Goal: Share content: Share content

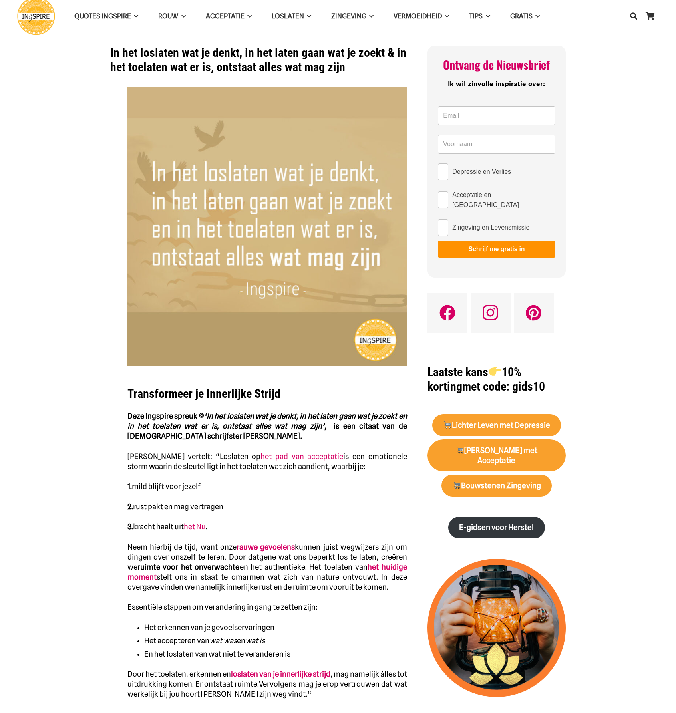
click at [28, 18] on img "Ingspire - het zingevingsplatform met de mooiste spreuken en gouden inzichten o…" at bounding box center [36, 16] width 38 height 38
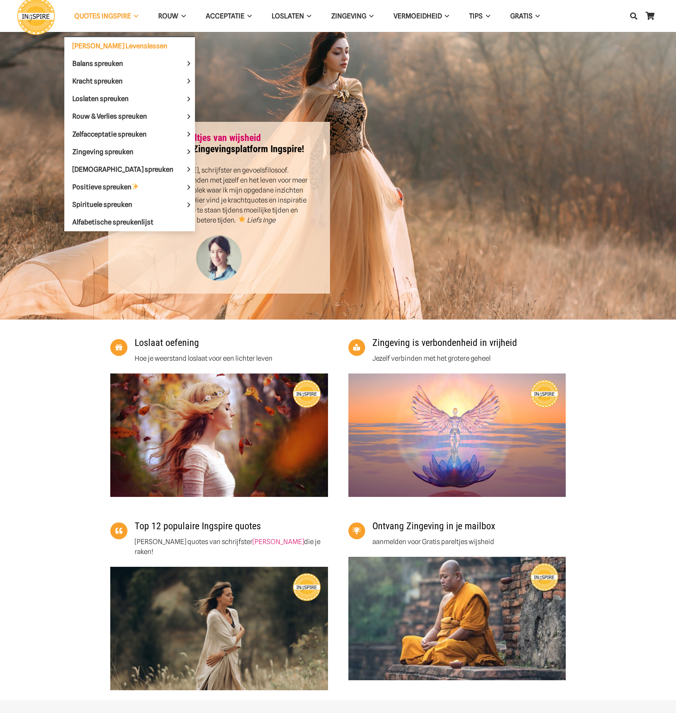
click at [102, 43] on span "[PERSON_NAME] Levenslessen" at bounding box center [119, 46] width 95 height 8
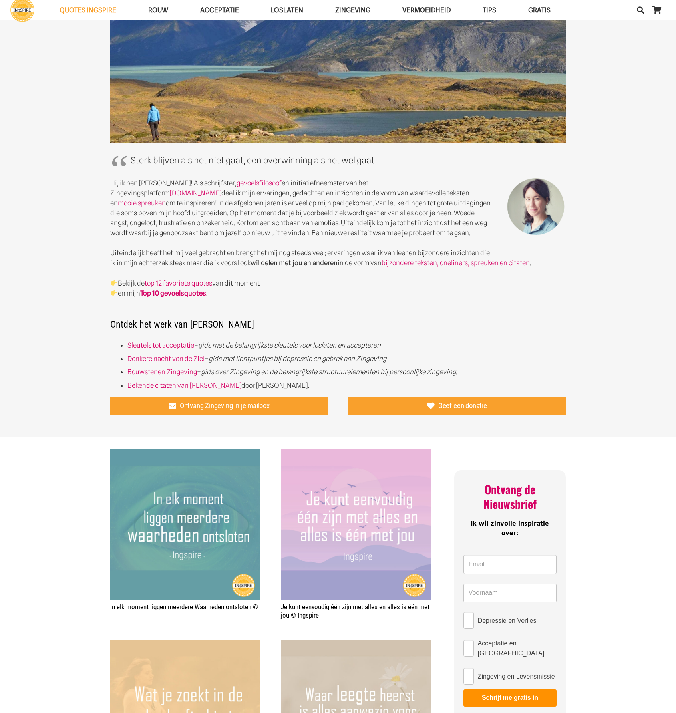
scroll to position [280, 0]
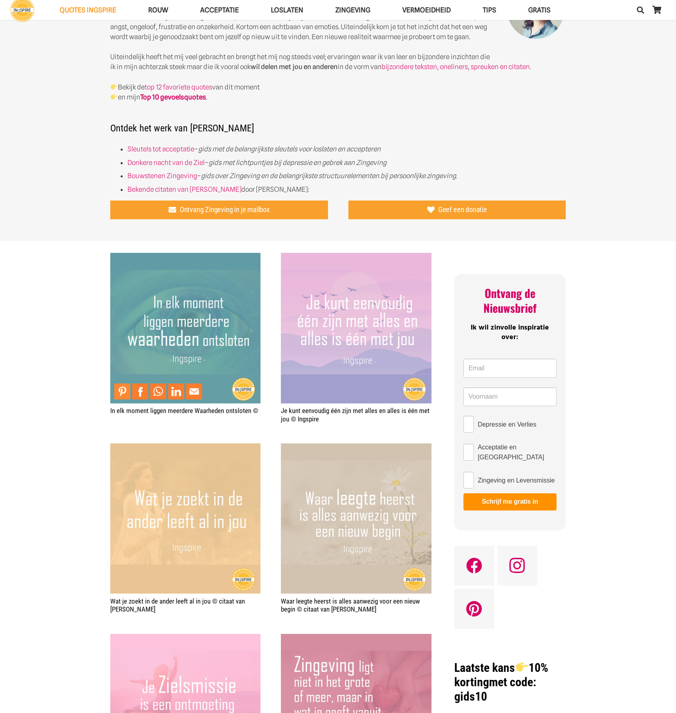
click at [125, 391] on link "Pin to Pinterest" at bounding box center [122, 392] width 16 height 16
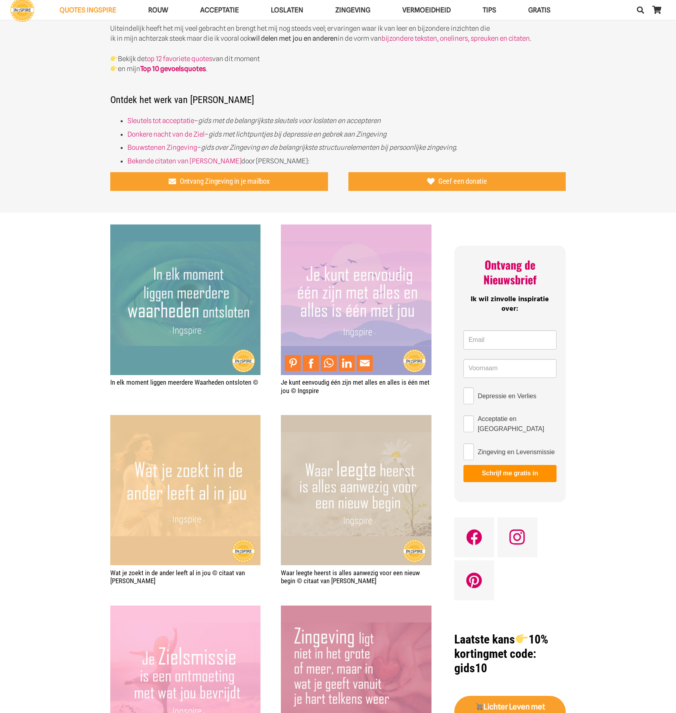
scroll to position [360, 0]
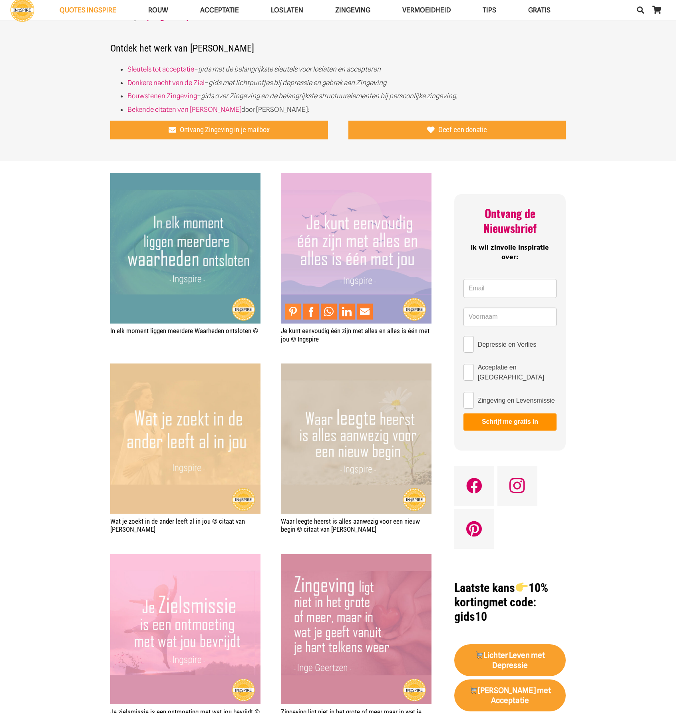
click at [292, 312] on link "Pin to Pinterest" at bounding box center [293, 312] width 16 height 16
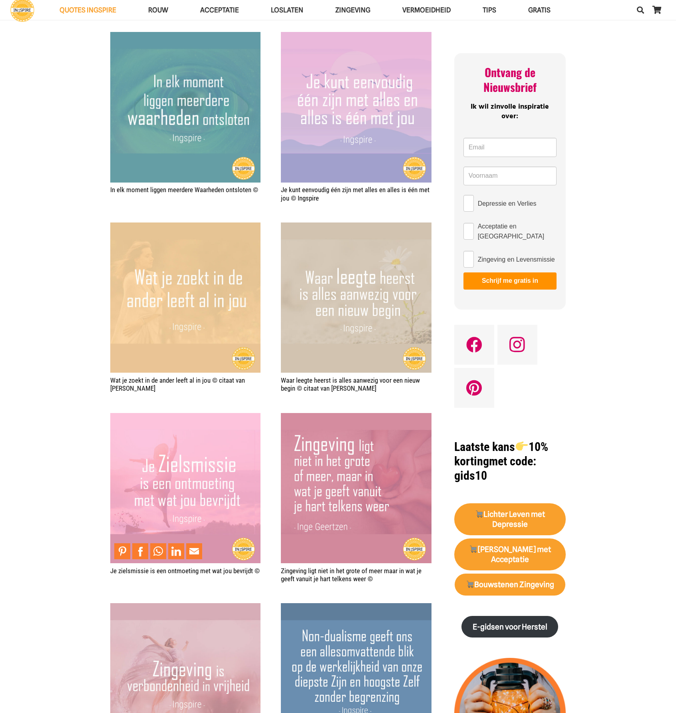
scroll to position [520, 0]
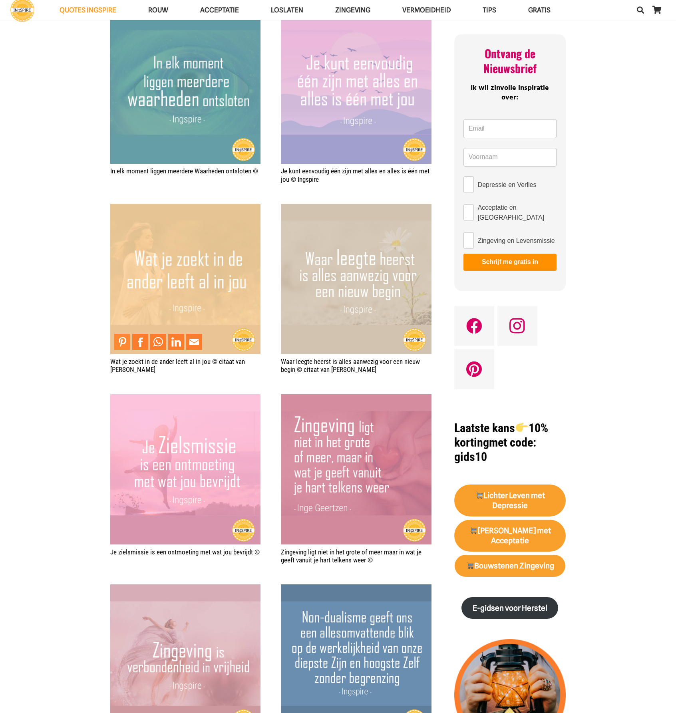
click at [120, 339] on link "Pin to Pinterest" at bounding box center [122, 342] width 16 height 16
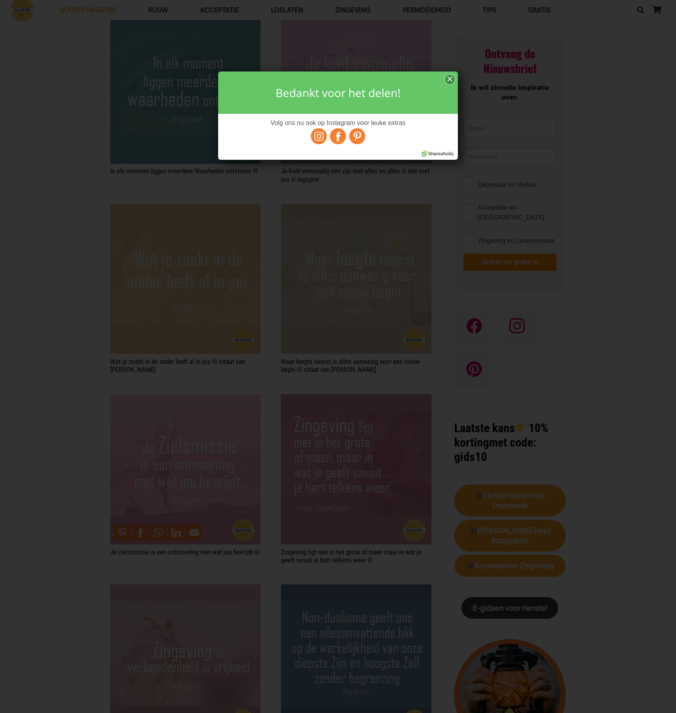
scroll to position [0, 0]
click at [451, 78] on div "×" at bounding box center [450, 80] width 10 height 10
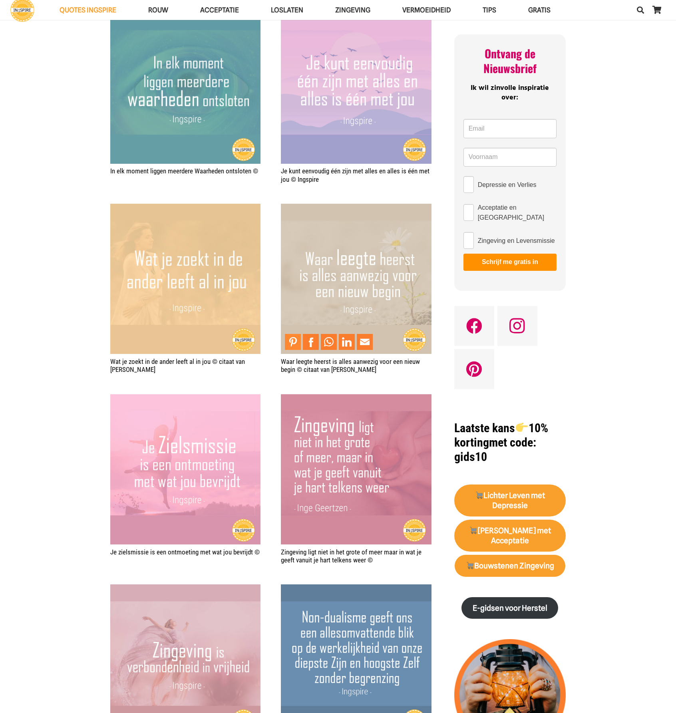
click at [295, 341] on link "Pin to Pinterest" at bounding box center [293, 342] width 16 height 16
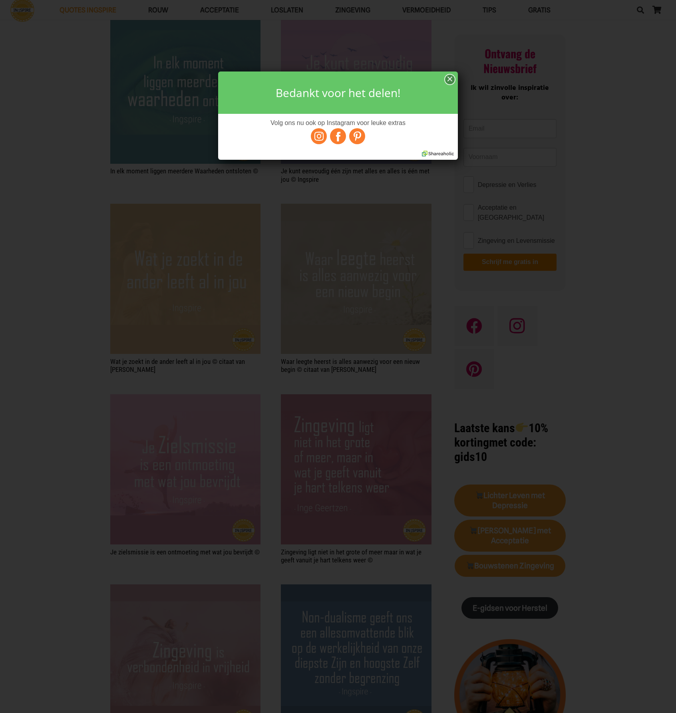
click at [449, 78] on div "×" at bounding box center [450, 80] width 10 height 10
click at [449, 77] on div "×" at bounding box center [450, 80] width 10 height 10
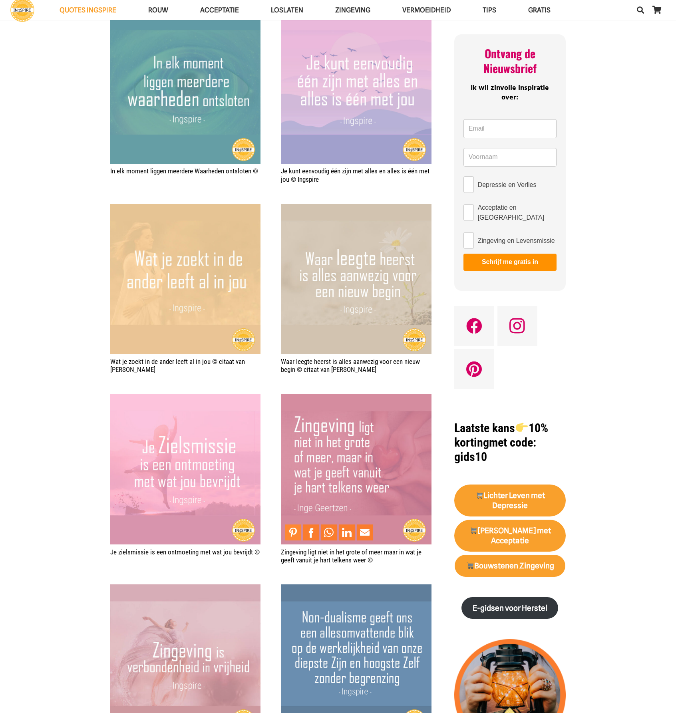
click at [293, 532] on link "Pin to Pinterest" at bounding box center [293, 533] width 16 height 16
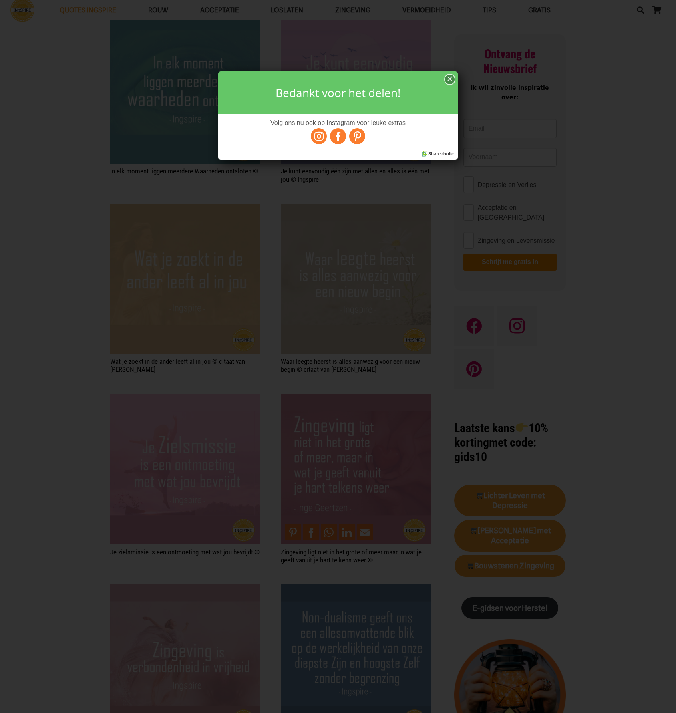
click at [449, 79] on div "×" at bounding box center [450, 80] width 10 height 10
